Goal: Transaction & Acquisition: Subscribe to service/newsletter

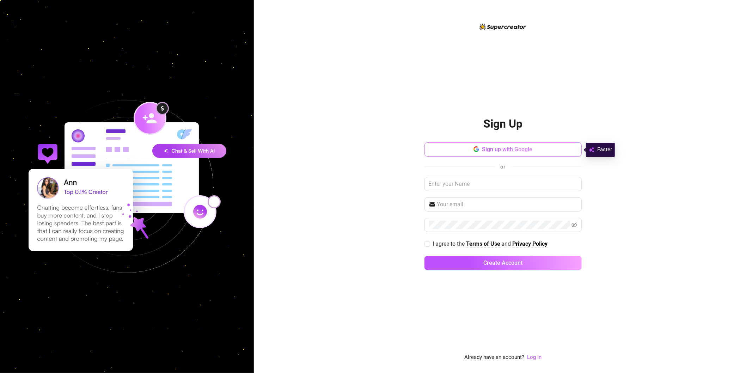
click at [524, 148] on span "Sign up with Google" at bounding box center [507, 149] width 50 height 7
click at [498, 182] on input "text" at bounding box center [503, 184] width 157 height 14
type input "Danii"
click at [474, 202] on input "text" at bounding box center [507, 204] width 140 height 8
type input "[EMAIL_ADDRESS][DOMAIN_NAME]"
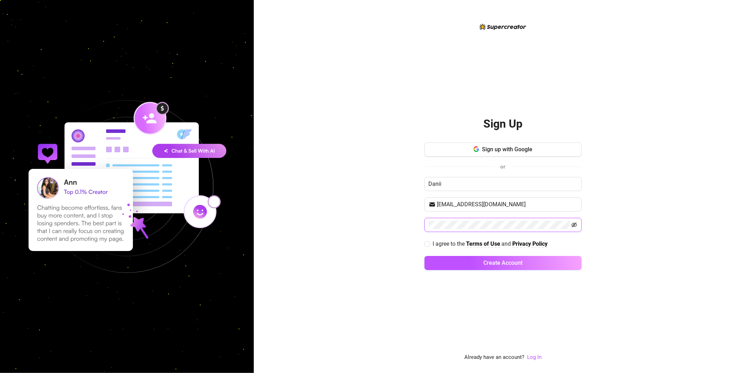
click at [573, 225] on icon "eye-invisible" at bounding box center [575, 225] width 6 height 6
click at [432, 246] on span "I agree to the Terms of Use and Privacy Policy" at bounding box center [490, 243] width 121 height 9
click at [430, 246] on input "I agree to the Terms of Use and Privacy Policy" at bounding box center [427, 243] width 5 height 5
checkbox input "true"
click at [459, 267] on button "Create Account" at bounding box center [503, 263] width 157 height 14
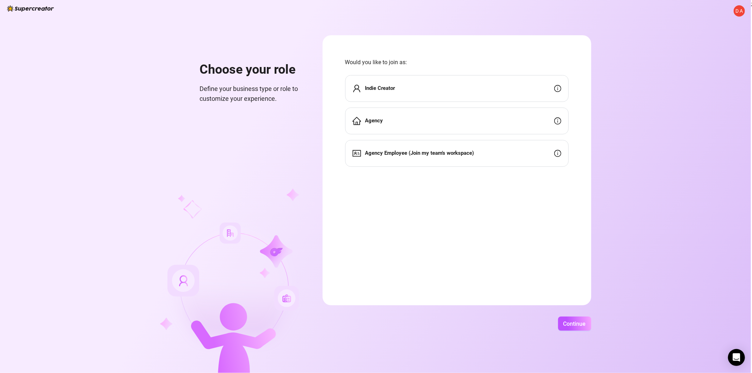
click at [472, 119] on div "Agency" at bounding box center [457, 121] width 224 height 27
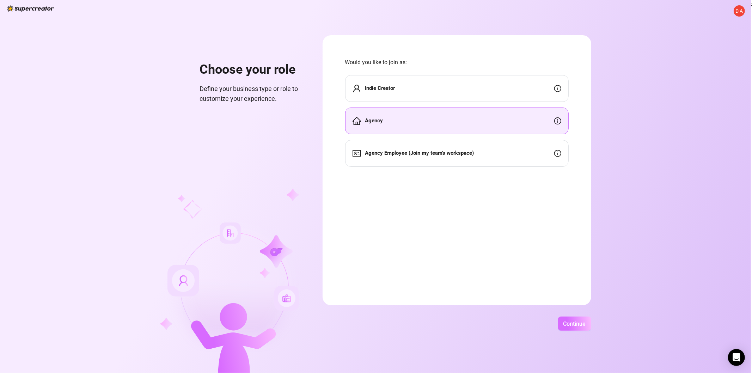
click at [570, 326] on span "Continue" at bounding box center [575, 324] width 23 height 7
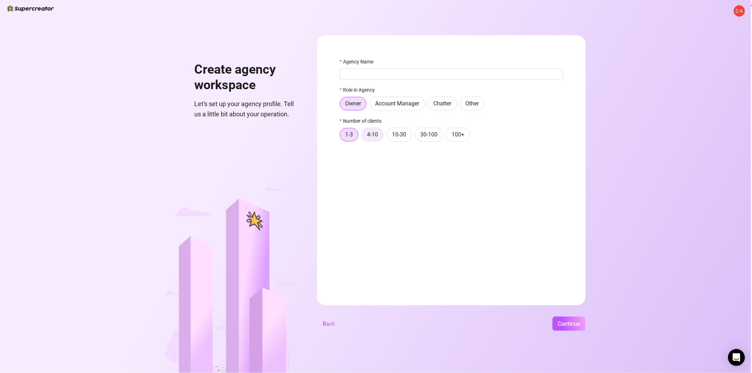
click at [369, 141] on label "4-10" at bounding box center [373, 135] width 22 height 14
click at [364, 136] on input "4-10" at bounding box center [364, 136] width 0 height 0
click at [354, 137] on label "1-3" at bounding box center [349, 135] width 19 height 14
click at [342, 136] on input "1-3" at bounding box center [342, 136] width 0 height 0
click at [573, 325] on span "Continue" at bounding box center [569, 324] width 23 height 7
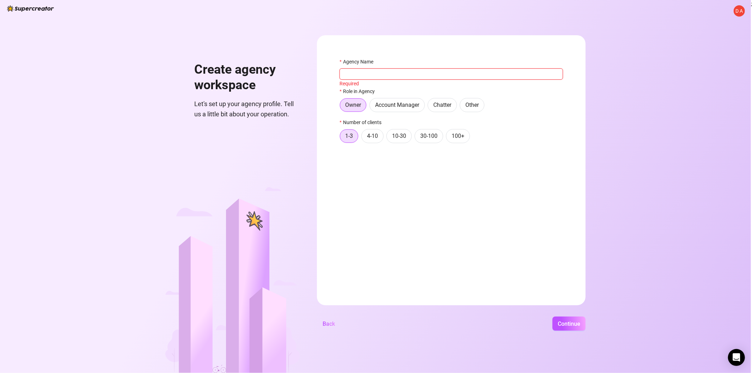
click at [432, 69] on input "Agency Name" at bounding box center [452, 73] width 224 height 11
type input "Sinful Secrets"
click at [576, 325] on span "Continue" at bounding box center [569, 324] width 23 height 7
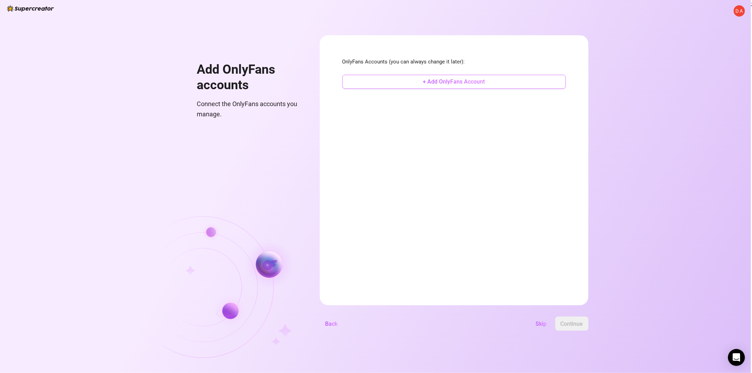
click at [455, 88] on button "+ Add OnlyFans Account" at bounding box center [454, 82] width 224 height 14
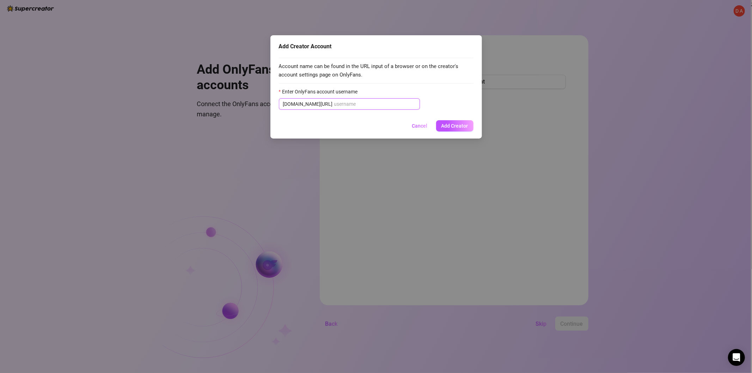
click at [334, 103] on input "Enter OnlyFans account username" at bounding box center [374, 104] width 81 height 8
paste input "@aaliyahmilann"
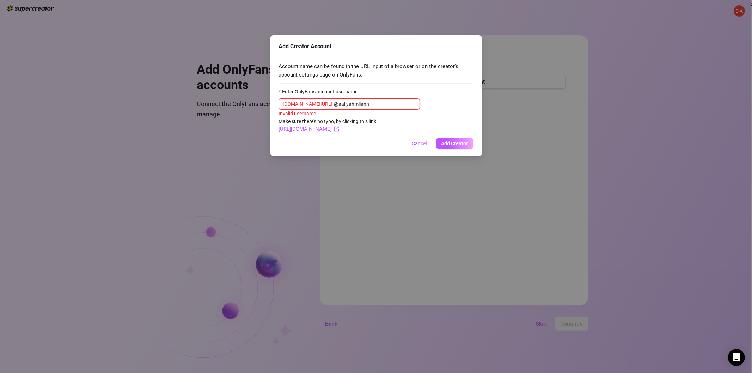
click at [334, 107] on input "@aaliyahmilann" at bounding box center [374, 104] width 81 height 8
click at [368, 104] on input "@aaliyahmilann" at bounding box center [374, 104] width 81 height 8
click at [339, 128] on link "[URL][DOMAIN_NAME]" at bounding box center [309, 129] width 60 height 6
click at [357, 106] on input "@aaliyahmilann" at bounding box center [374, 104] width 81 height 8
drag, startPoint x: 356, startPoint y: 103, endPoint x: 316, endPoint y: 104, distance: 40.2
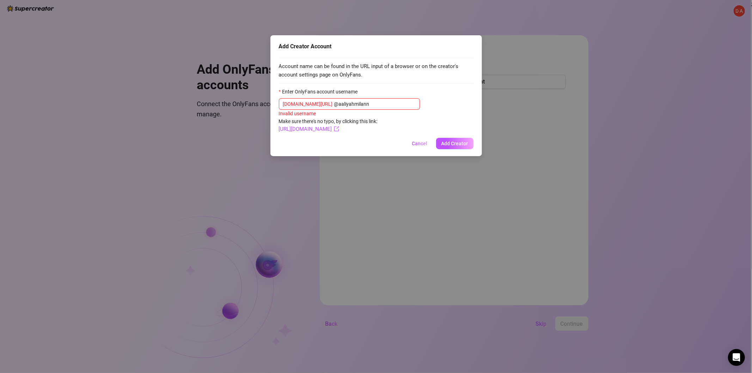
click at [334, 104] on input "@aaliyahmilann" at bounding box center [374, 104] width 81 height 8
click at [334, 106] on input "@aaliyahmilann" at bounding box center [374, 104] width 81 height 8
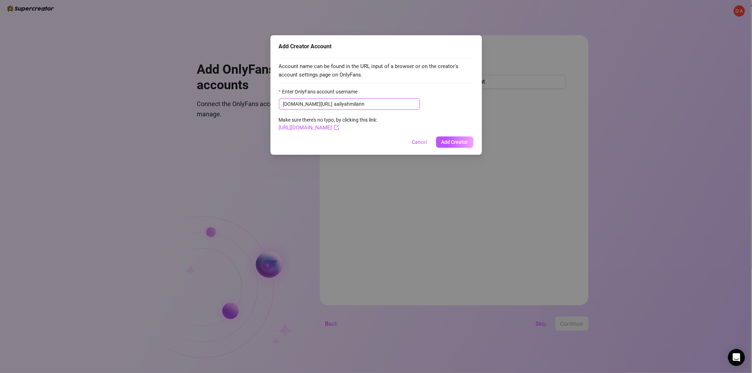
click at [362, 105] on input "aaliyahmilann" at bounding box center [374, 104] width 81 height 8
type input "aaliyahmilann"
click at [444, 139] on button "Add Creator" at bounding box center [454, 141] width 37 height 11
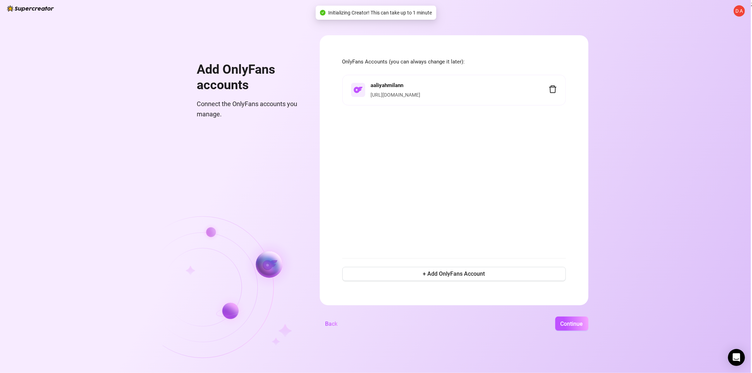
click at [394, 97] on link "[URL][DOMAIN_NAME]" at bounding box center [396, 95] width 50 height 6
click at [443, 276] on span "+ Add OnlyFans Account" at bounding box center [454, 274] width 62 height 7
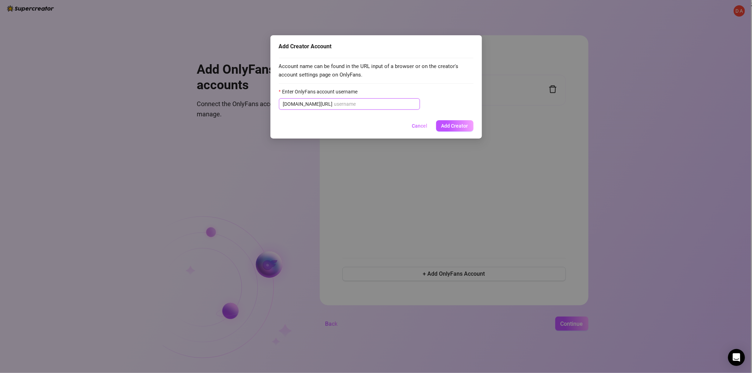
paste input "sexxylorry"
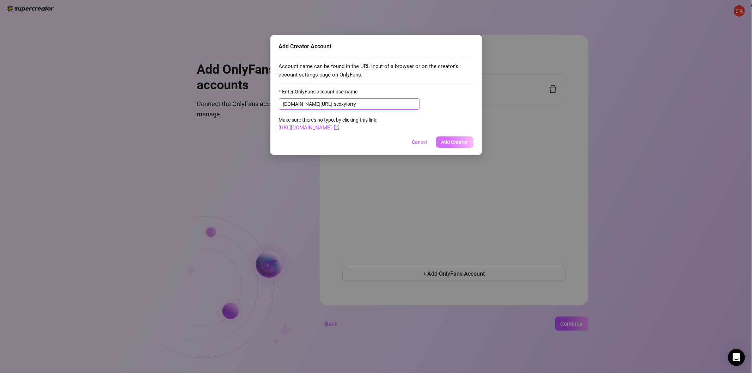
type input "sexxylorry"
click at [450, 138] on button "Add Creator" at bounding box center [454, 141] width 37 height 11
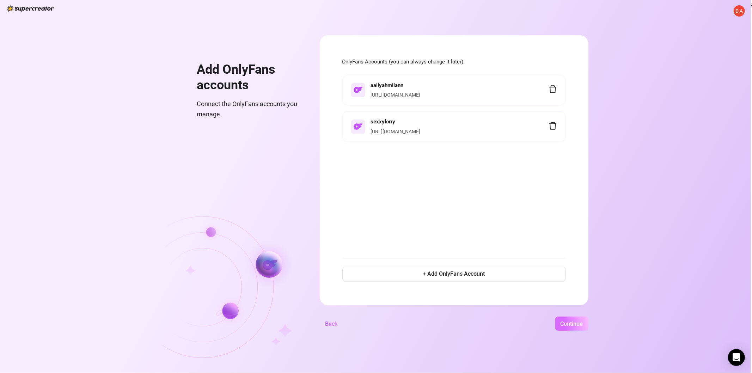
click at [561, 323] on span "Continue" at bounding box center [572, 324] width 23 height 7
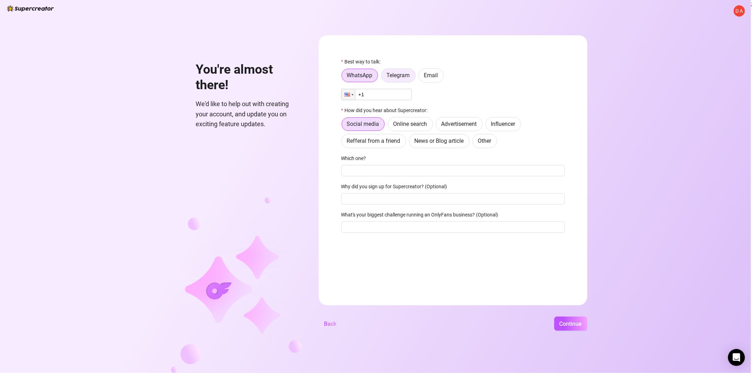
click at [415, 78] on label "Telegram" at bounding box center [398, 75] width 35 height 14
click at [383, 77] on input "Telegram" at bounding box center [383, 77] width 0 height 0
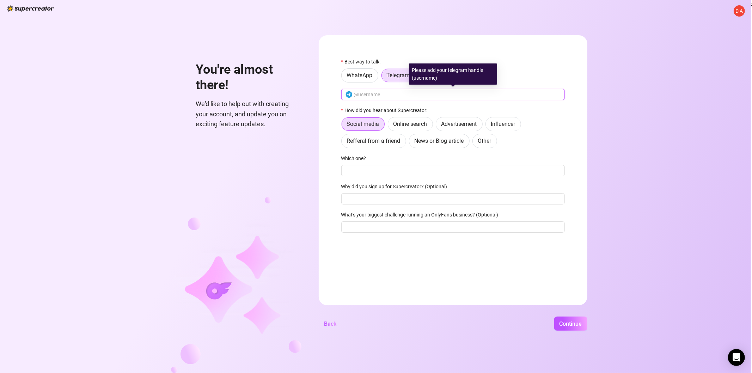
click at [383, 97] on input "text" at bounding box center [457, 95] width 207 height 8
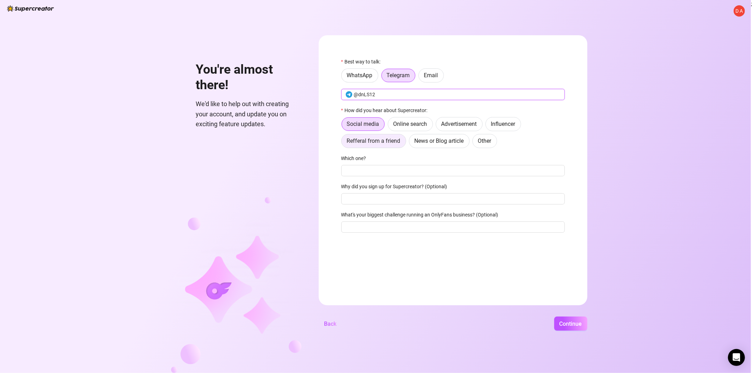
type input "@dnLS12"
click at [376, 143] on span "Refferal from a friend" at bounding box center [374, 141] width 54 height 7
click at [344, 143] on input "Refferal from a friend" at bounding box center [344, 143] width 0 height 0
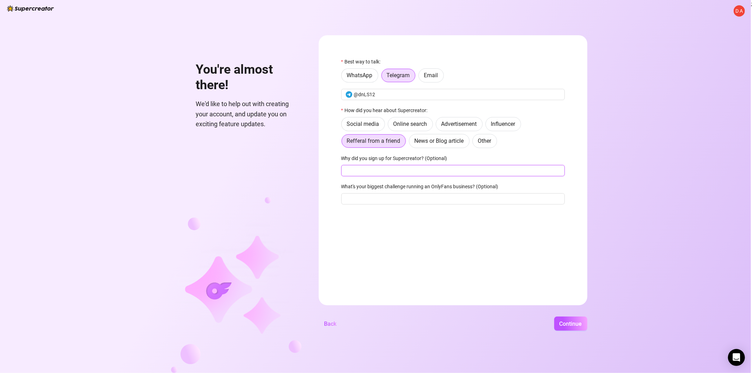
click at [411, 168] on input "Why did you sign up for Supercreator? (Optional)" at bounding box center [453, 170] width 224 height 11
click at [561, 322] on span "Continue" at bounding box center [571, 324] width 23 height 7
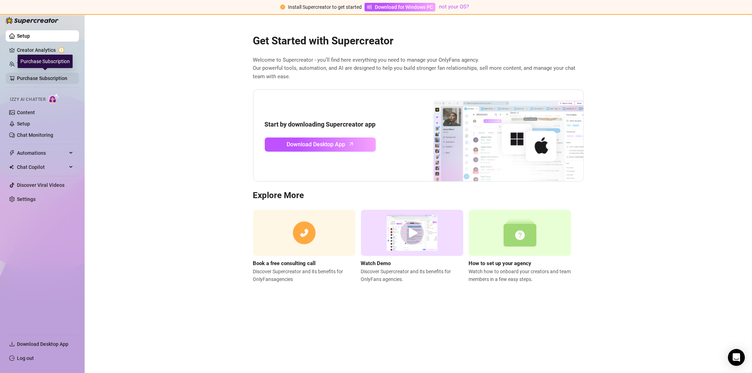
click at [47, 80] on link "Purchase Subscription" at bounding box center [45, 78] width 56 height 11
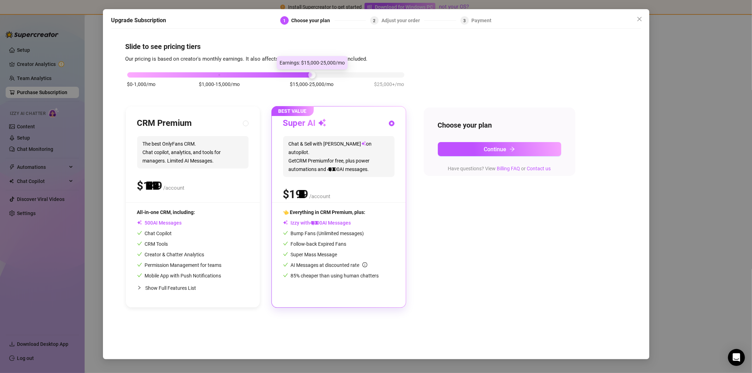
drag, startPoint x: 221, startPoint y: 76, endPoint x: 313, endPoint y: 72, distance: 92.1
click at [313, 72] on div at bounding box center [311, 74] width 7 height 7
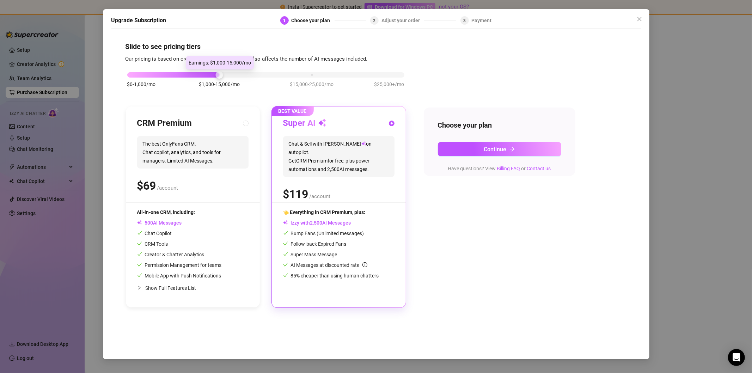
drag, startPoint x: 308, startPoint y: 77, endPoint x: 216, endPoint y: 77, distance: 91.7
click at [216, 77] on div at bounding box center [173, 74] width 92 height 5
click at [433, 256] on div "$0-1,000/mo $1,000-15,000/mo $15,000-25,000/mo $25,000+/mo CRM Premium The best…" at bounding box center [377, 185] width 502 height 244
click at [224, 179] on div "$ /account" at bounding box center [192, 186] width 111 height 18
radio input "true"
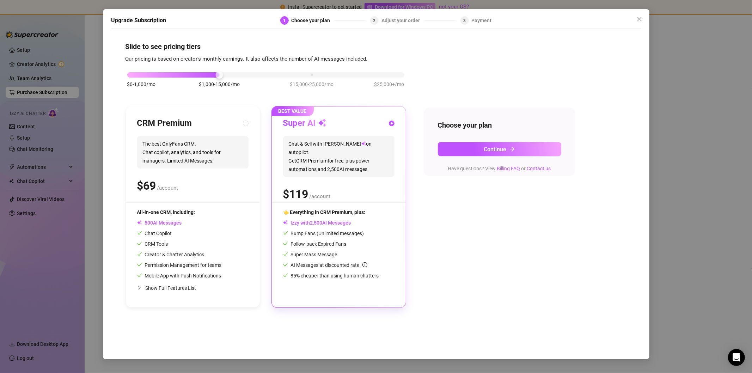
radio input "false"
click at [150, 287] on span "Show Full Features List" at bounding box center [171, 288] width 51 height 6
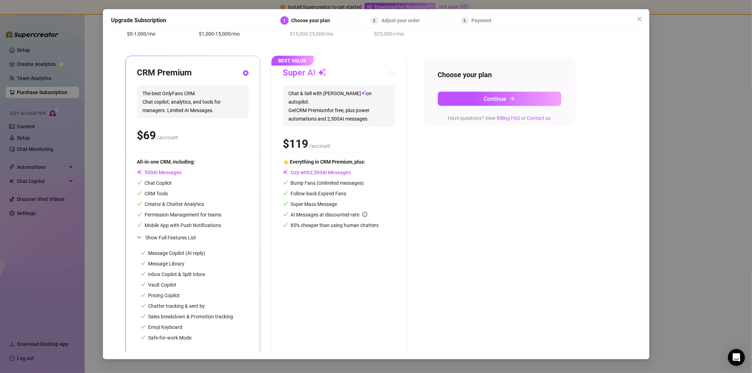
scroll to position [54, 0]
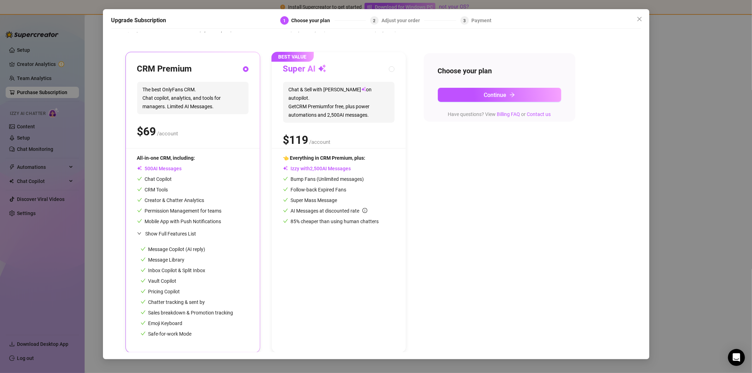
click at [218, 234] on span "Show Full Features List" at bounding box center [194, 234] width 97 height 8
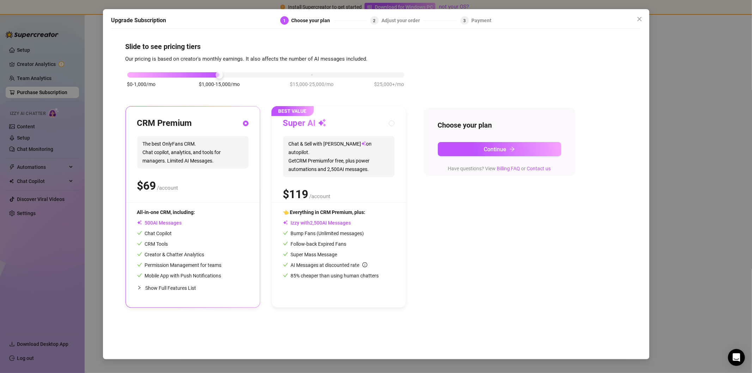
click at [218, 234] on div "Chat Copilot" at bounding box center [179, 234] width 85 height 8
click at [215, 251] on div "Creator & Chatter Analytics" at bounding box center [179, 255] width 85 height 8
